Goal: Task Accomplishment & Management: Complete application form

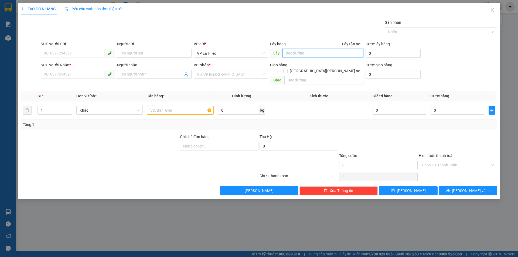
click at [343, 53] on input "text" at bounding box center [323, 53] width 81 height 9
type input "Ngã Ba Eso"
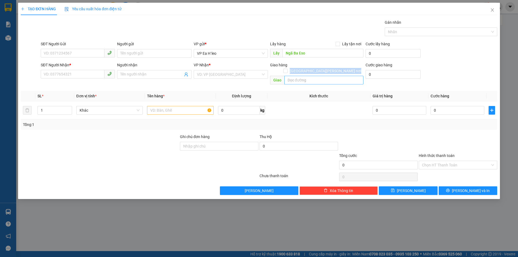
click at [301, 70] on div "Giao hàng [GEOGRAPHIC_DATA][PERSON_NAME] nơi [PERSON_NAME]" at bounding box center [316, 74] width 93 height 25
click at [301, 76] on input "text" at bounding box center [324, 80] width 79 height 9
type input "Ngã Ba Bố Lá"
click at [154, 106] on input "text" at bounding box center [180, 110] width 67 height 9
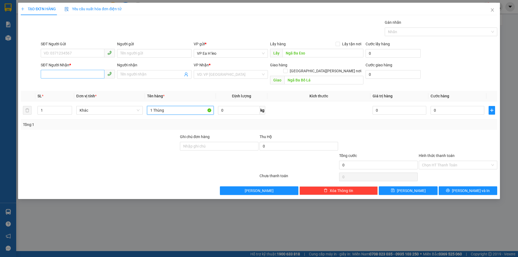
type input "1 Thùng"
click at [78, 76] on input "SĐT Người Nhận *" at bounding box center [73, 74] width 64 height 9
type input "0978491458"
click at [66, 51] on input "SĐT Người Gửi" at bounding box center [73, 53] width 64 height 9
paste input "0348879397"
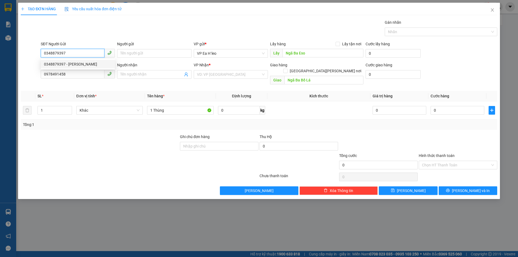
drag, startPoint x: 83, startPoint y: 53, endPoint x: 34, endPoint y: 83, distance: 57.3
click at [34, 83] on div "Transit Pickup Surcharge Ids Transit Deliver Surcharge Ids Transit Deliver Surc…" at bounding box center [259, 107] width 477 height 176
type input "0342559833"
click at [214, 77] on input "search" at bounding box center [229, 74] width 64 height 8
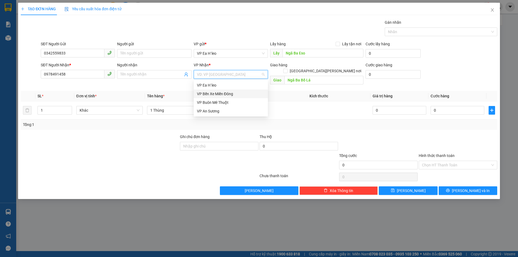
click at [234, 93] on div "VP Bến Xe Miền Đông" at bounding box center [231, 94] width 68 height 6
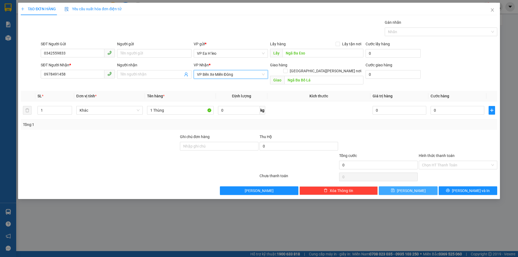
click at [415, 187] on button "[PERSON_NAME]" at bounding box center [408, 191] width 59 height 9
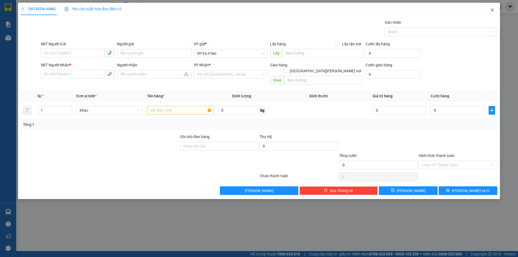
click at [491, 9] on icon "close" at bounding box center [493, 10] width 4 height 4
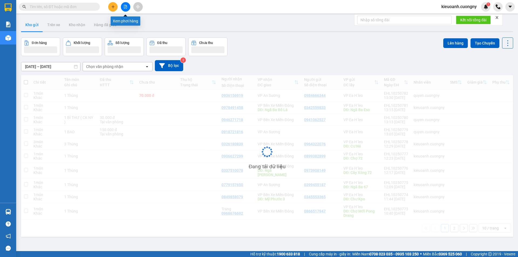
click at [125, 8] on icon "file-add" at bounding box center [126, 7] width 4 height 4
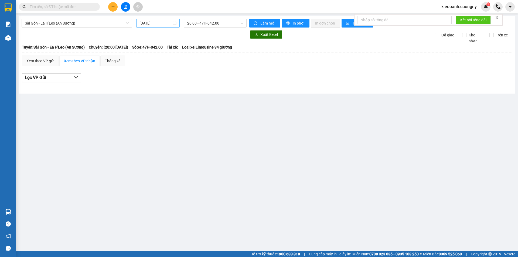
click at [149, 26] on input "[DATE]" at bounding box center [156, 23] width 32 height 6
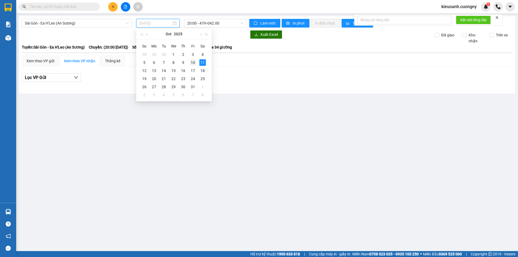
click at [194, 61] on div "10" at bounding box center [193, 62] width 6 height 6
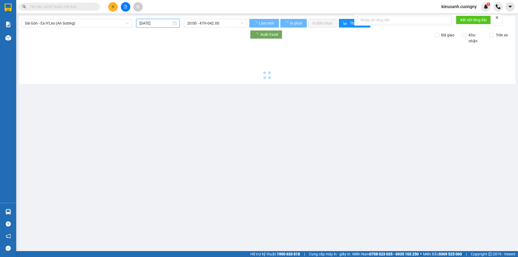
type input "[DATE]"
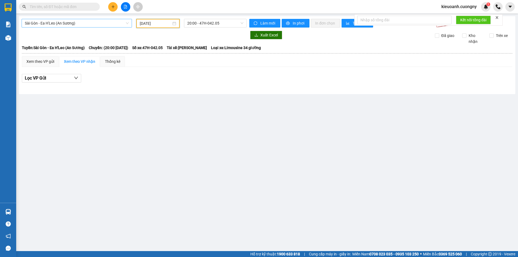
click at [58, 25] on span "Sài Gòn - Ea H'Leo (An Sương)" at bounding box center [77, 23] width 104 height 8
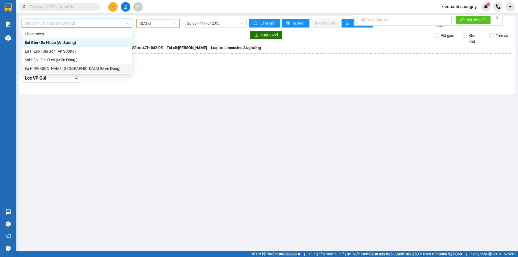
click at [55, 66] on div "Ea H`[PERSON_NAME][GEOGRAPHIC_DATA] (Miền Đông)" at bounding box center [77, 69] width 104 height 6
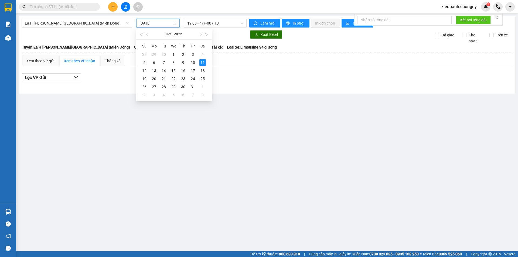
click at [150, 22] on input "[DATE]" at bounding box center [156, 23] width 32 height 6
click at [191, 63] on div "10" at bounding box center [193, 62] width 6 height 6
type input "[DATE]"
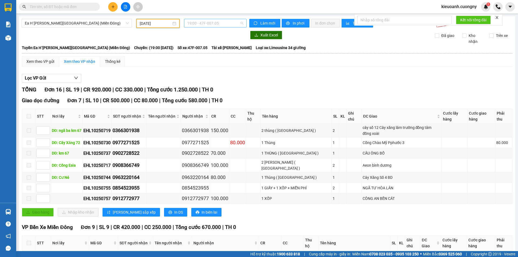
click at [208, 25] on span "19:00 - 47F-007.05" at bounding box center [215, 23] width 56 height 8
click at [211, 51] on div "20:00 - 47H-051.20" at bounding box center [207, 51] width 42 height 6
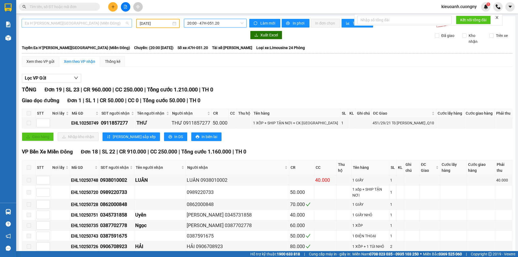
click at [79, 20] on span "Ea H`[PERSON_NAME][GEOGRAPHIC_DATA] (Miền Đông)" at bounding box center [77, 23] width 104 height 8
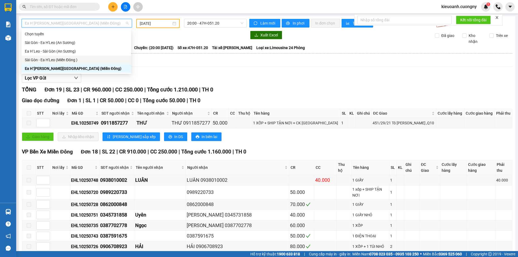
click at [67, 58] on div "Sài Gòn - Ea H'Leo (Miền Đông )" at bounding box center [76, 60] width 103 height 6
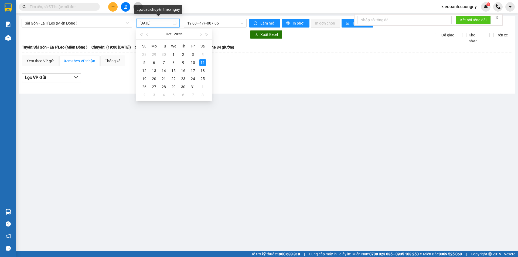
click at [153, 22] on input "[DATE]" at bounding box center [156, 23] width 32 height 6
click at [191, 63] on div "10" at bounding box center [193, 62] width 6 height 6
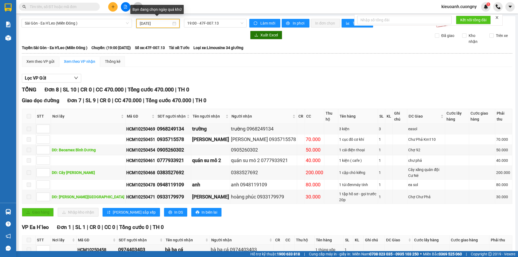
click at [146, 25] on input "[DATE]" at bounding box center [156, 24] width 32 height 6
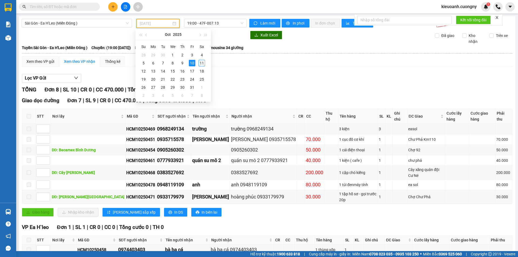
type input "[DATE]"
click at [194, 62] on div "10" at bounding box center [192, 63] width 6 height 6
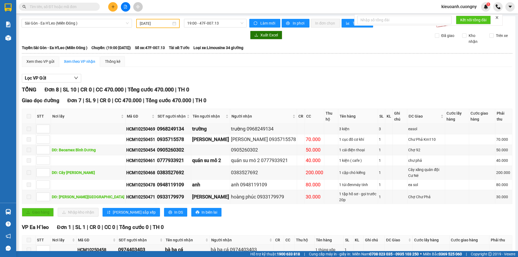
click at [243, 93] on div "[PERSON_NAME] 8 | SL 10 | CR 0 | CC 470.000 | [PERSON_NAME] 470.000 | TH 0" at bounding box center [267, 90] width 491 height 8
click at [214, 26] on span "19:00 - 47F-007.13" at bounding box center [215, 23] width 56 height 8
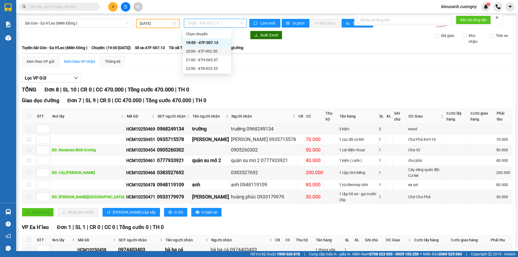
click at [207, 50] on div "20:00 - 47F-002.50" at bounding box center [207, 51] width 42 height 6
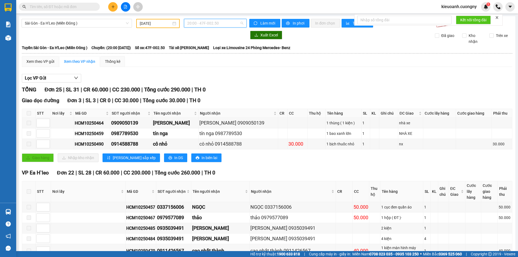
click at [226, 25] on span "20:00 - 47F-002.50" at bounding box center [215, 23] width 56 height 8
click at [216, 59] on div "21:00 - 47H-065.07" at bounding box center [207, 60] width 42 height 6
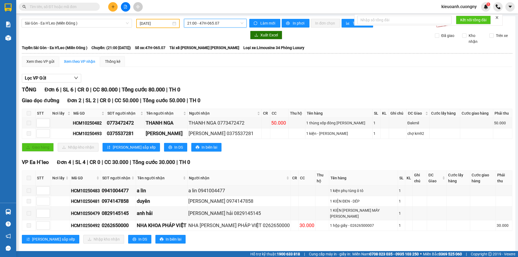
click at [229, 19] on div "[GEOGRAPHIC_DATA] - Ea H'[PERSON_NAME] (Miền Đông ) [DATE] 21:00 21:00 - 47H-06…" at bounding box center [267, 136] width 497 height 240
click at [234, 24] on span "21:00 - 47H-065.07" at bounding box center [215, 23] width 56 height 8
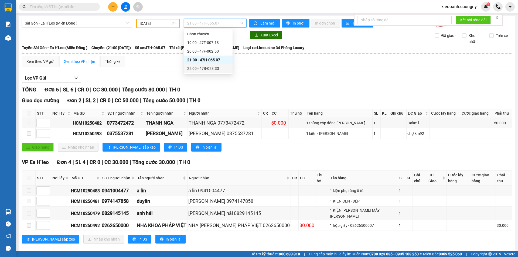
click at [216, 70] on div "22:00 - 47B-023.33" at bounding box center [208, 69] width 42 height 6
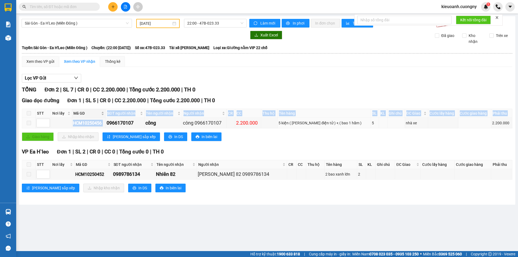
drag, startPoint x: 110, startPoint y: 122, endPoint x: 82, endPoint y: 117, distance: 29.3
click at [82, 117] on table "STT Nơi lấy Mã GD SĐT người [PERSON_NAME] Tên người [PERSON_NAME] Người [PERSON…" at bounding box center [267, 119] width 491 height 20
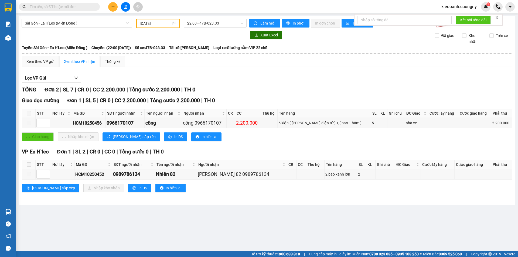
click at [401, 86] on div "[PERSON_NAME] 2 | SL 7 | CR 0 | CC 2.200.000 | [PERSON_NAME] 2.200.000 | TH 0" at bounding box center [267, 90] width 491 height 8
drag, startPoint x: 73, startPoint y: 121, endPoint x: 109, endPoint y: 126, distance: 36.6
click at [109, 126] on tr "HCM10250456 0966170107 công công 0966170107 2.200.000 5 kiện ( [PERSON_NAME] đi…" at bounding box center [267, 123] width 491 height 11
copy div "HCM10250456"
